Goal: Information Seeking & Learning: Check status

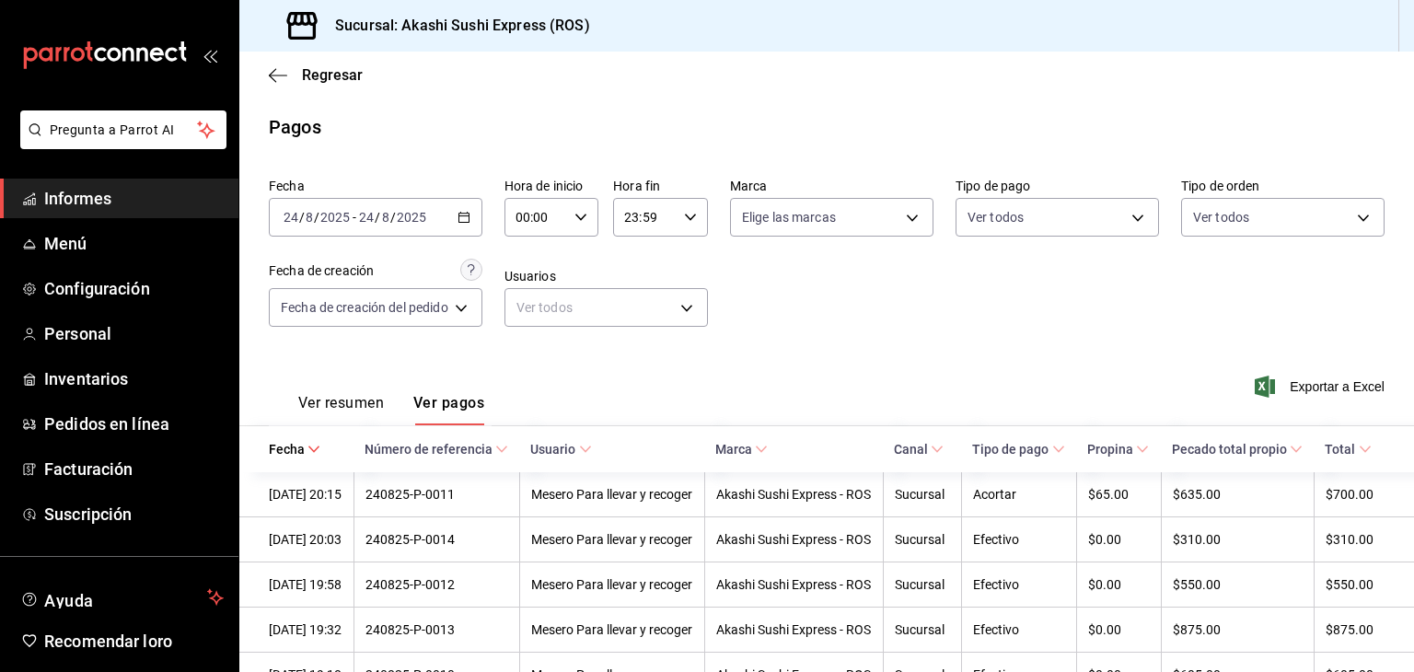
scroll to position [467, 0]
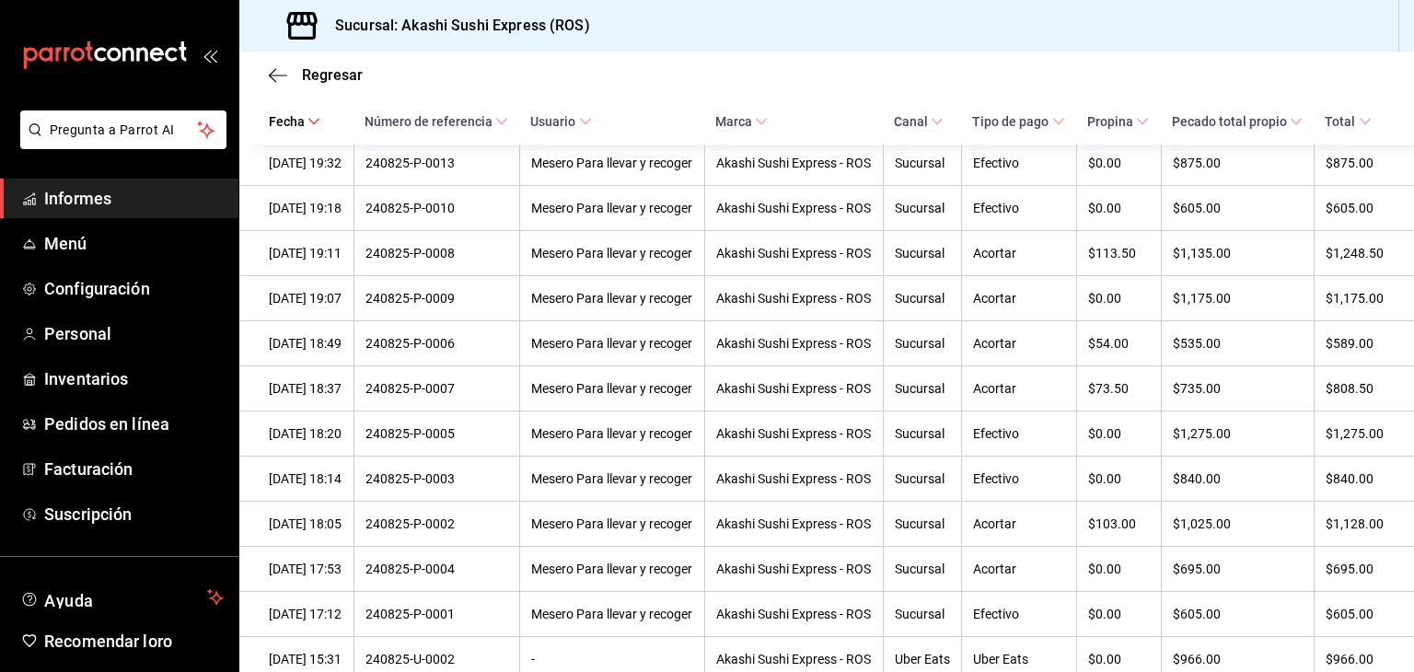
click at [125, 193] on span "Informes" at bounding box center [134, 198] width 180 height 25
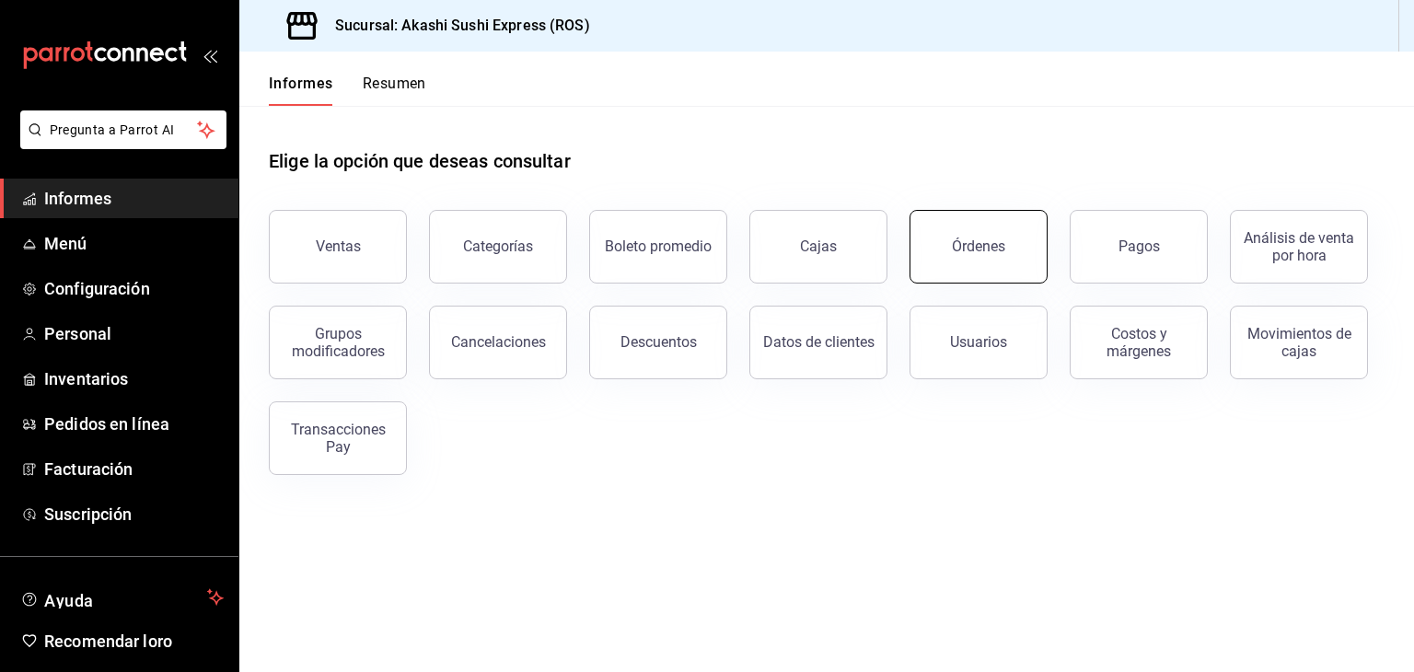
drag, startPoint x: 856, startPoint y: 254, endPoint x: 975, endPoint y: 259, distance: 118.9
click at [975, 259] on div "Ventas Categorías Boleto promedio Cajas Órdenes Pagos Análisis de venta por hor…" at bounding box center [816, 331] width 1138 height 287
click at [975, 259] on button "Órdenes" at bounding box center [979, 247] width 138 height 74
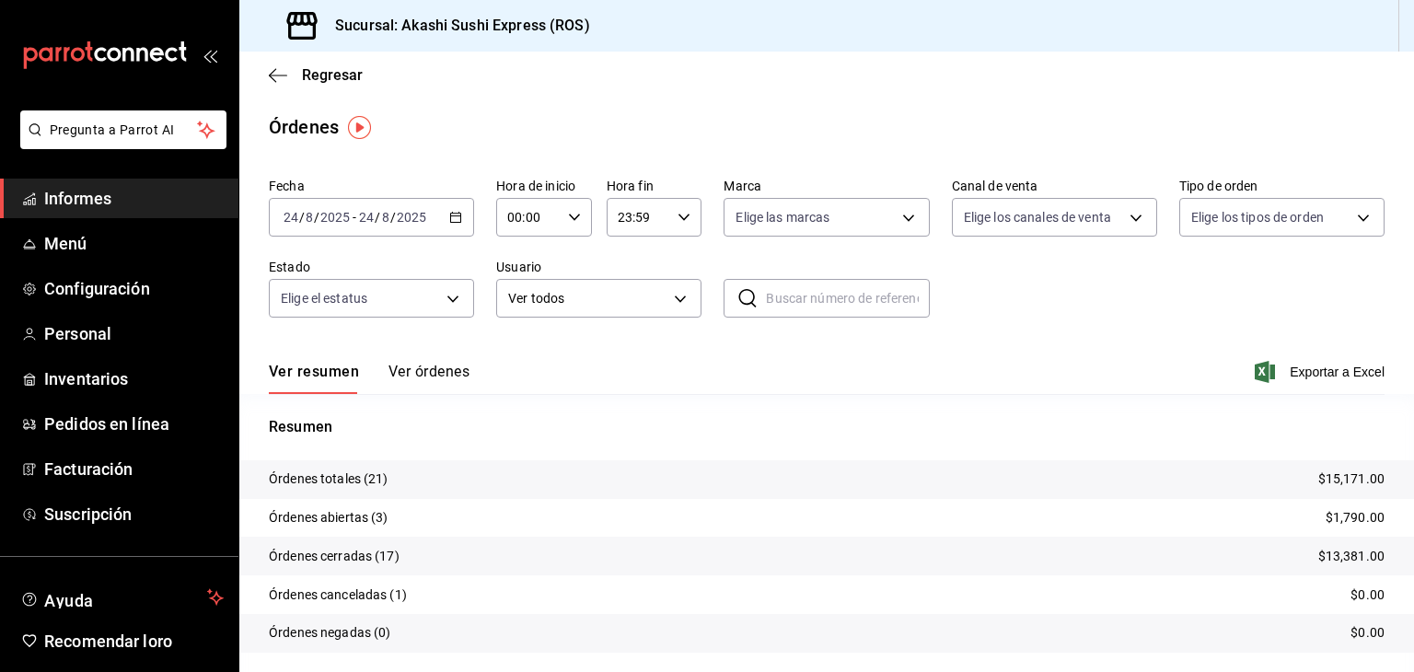
click at [766, 119] on div "Órdenes" at bounding box center [826, 127] width 1175 height 28
